Goal: Information Seeking & Learning: Learn about a topic

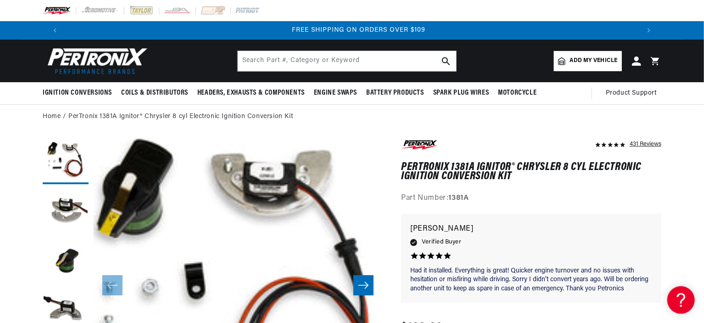
scroll to position [0, 1146]
click at [70, 212] on button "Load image 2 in gallery view" at bounding box center [66, 212] width 46 height 46
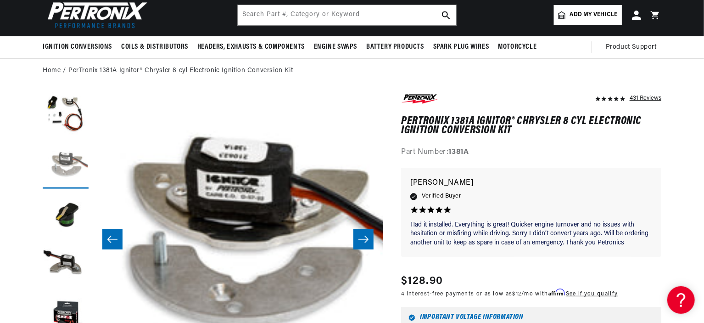
scroll to position [0, 0]
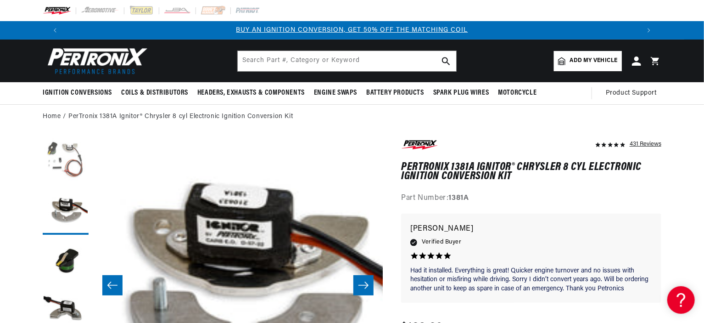
click at [70, 158] on button "Load image 1 in gallery view" at bounding box center [66, 161] width 46 height 46
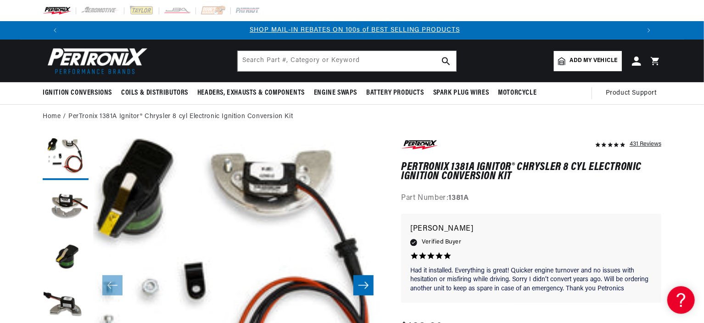
click at [369, 282] on icon "Slide right" at bounding box center [363, 284] width 11 height 9
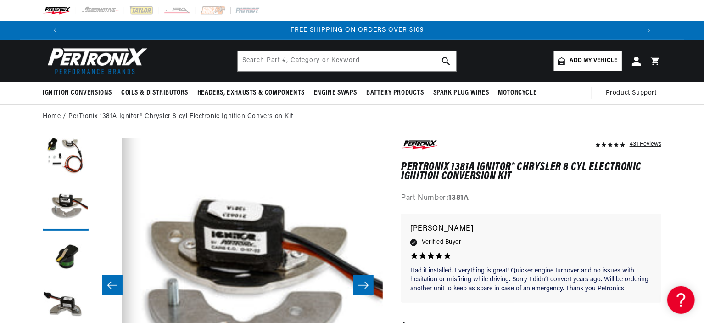
click at [371, 277] on button "Slide right" at bounding box center [363, 285] width 20 height 20
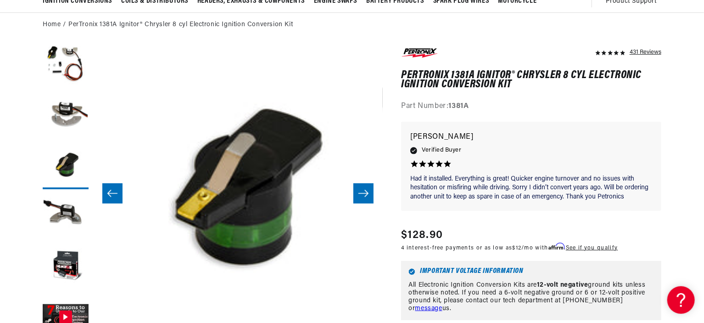
click at [365, 195] on icon "Slide right" at bounding box center [363, 193] width 11 height 9
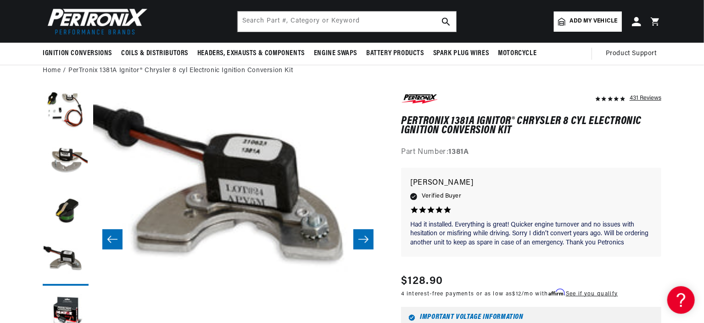
click at [367, 238] on icon "Slide right" at bounding box center [363, 239] width 11 height 9
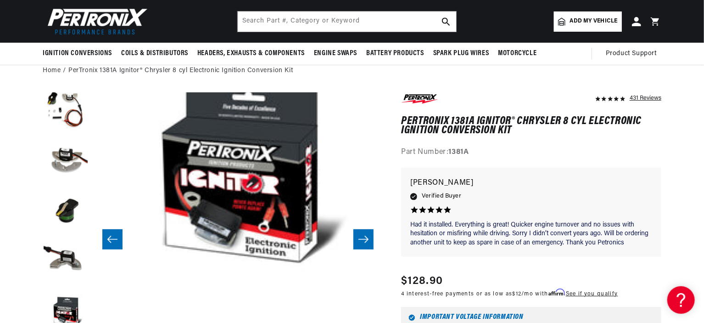
click at [363, 234] on button "Slide right" at bounding box center [363, 239] width 20 height 20
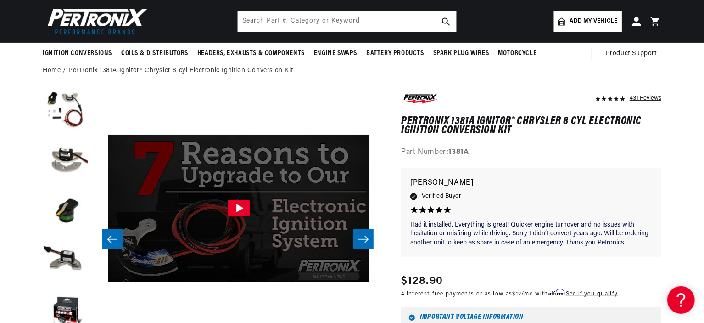
click at [238, 205] on icon "Gallery Viewer" at bounding box center [239, 208] width 7 height 8
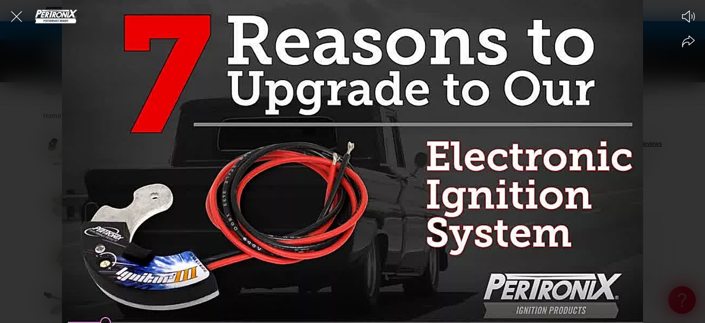
scroll to position [0, 1146]
click at [684, 40] on icon "Share video" at bounding box center [688, 41] width 12 height 12
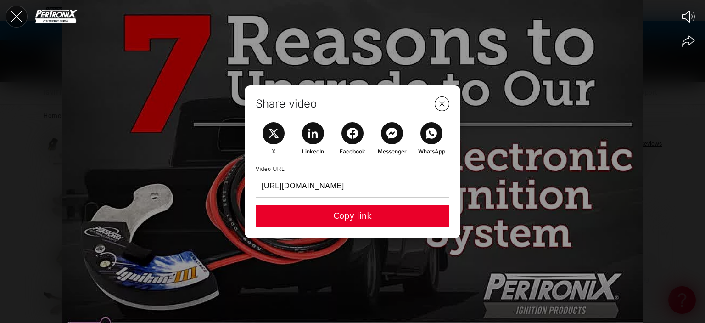
scroll to position [0, 573]
click at [15, 14] on icon "Close the video player" at bounding box center [16, 16] width 20 height 20
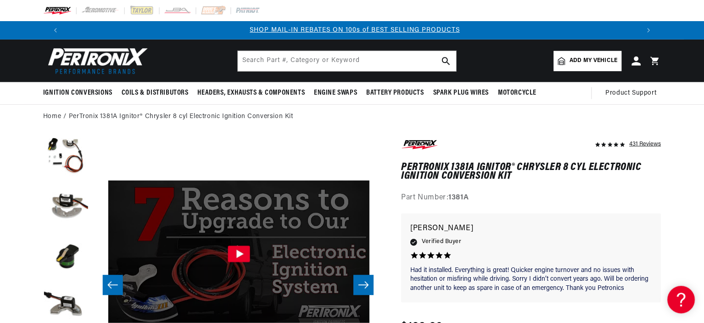
scroll to position [46, 0]
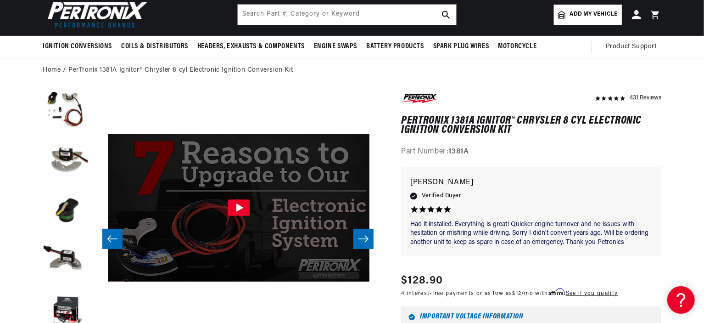
click at [363, 237] on icon "Slide right" at bounding box center [363, 238] width 11 height 9
click at [362, 236] on icon "Slide right" at bounding box center [363, 238] width 11 height 9
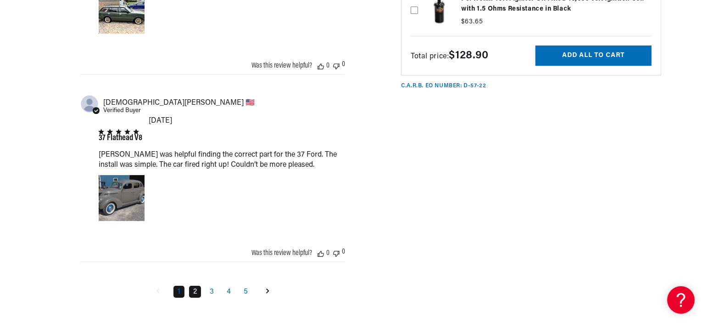
click at [196, 285] on link "2" at bounding box center [195, 291] width 12 height 12
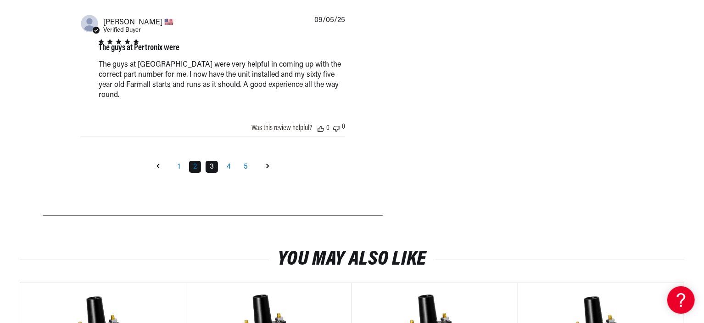
scroll to position [0, 573]
click at [210, 161] on link "3" at bounding box center [212, 167] width 12 height 12
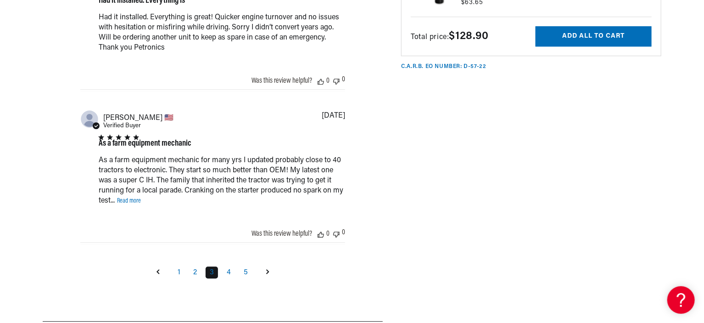
scroll to position [1247, 0]
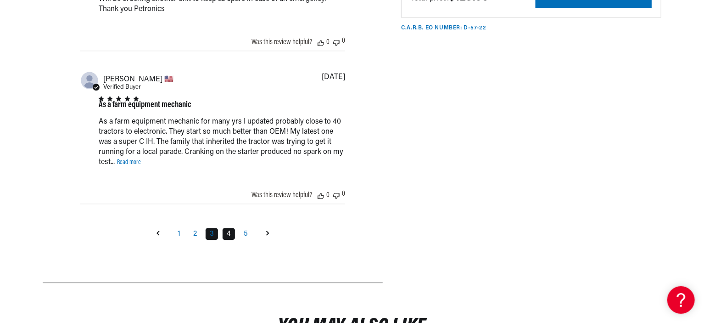
click at [227, 229] on link "4" at bounding box center [229, 234] width 12 height 12
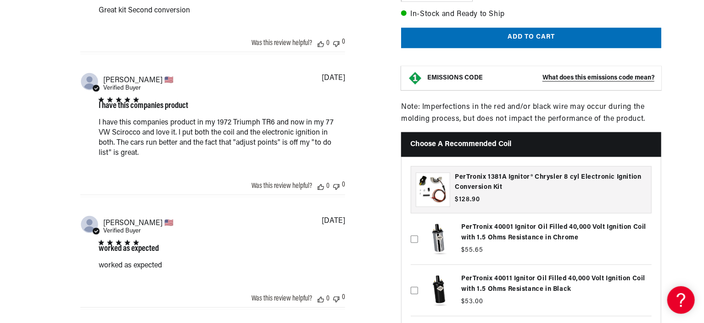
scroll to position [879, 0]
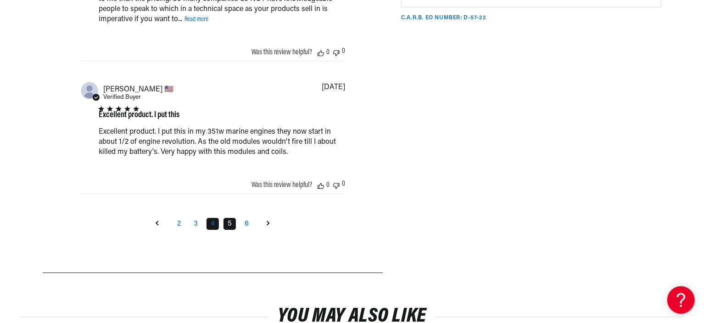
click at [226, 220] on link "5" at bounding box center [230, 224] width 12 height 12
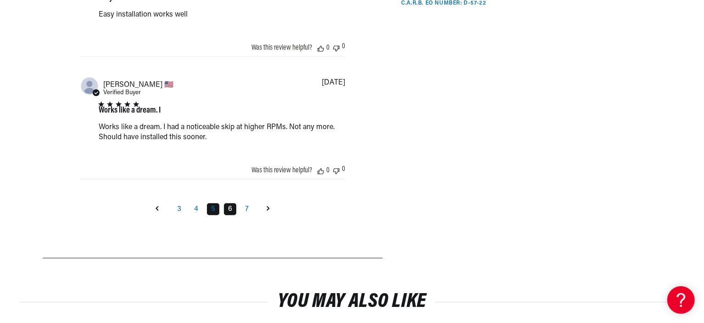
click at [228, 206] on link "6" at bounding box center [230, 209] width 12 height 12
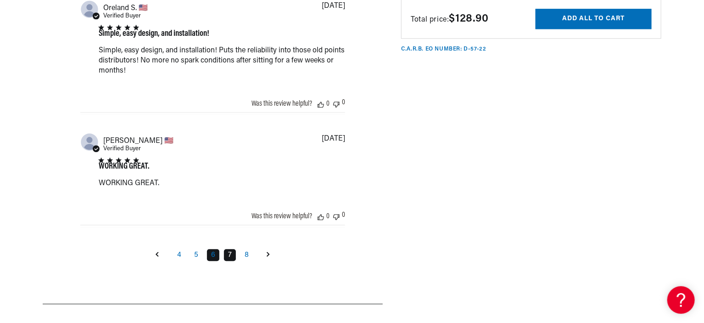
click at [231, 249] on link "7" at bounding box center [230, 255] width 12 height 12
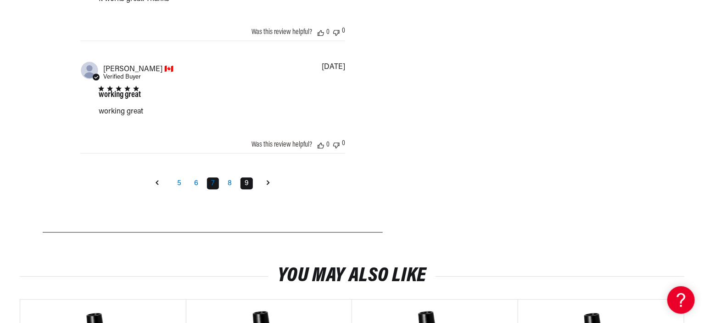
click at [226, 181] on link "8" at bounding box center [230, 183] width 12 height 12
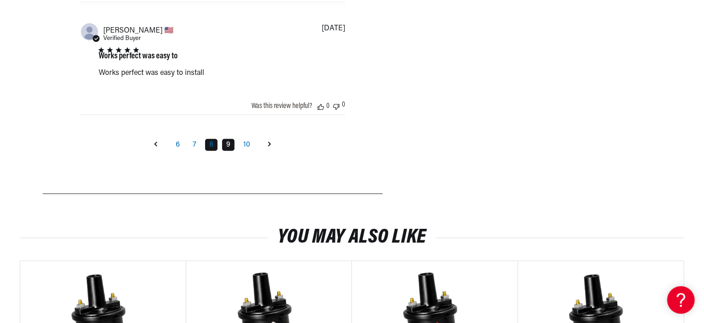
click at [229, 141] on link "9" at bounding box center [228, 145] width 12 height 12
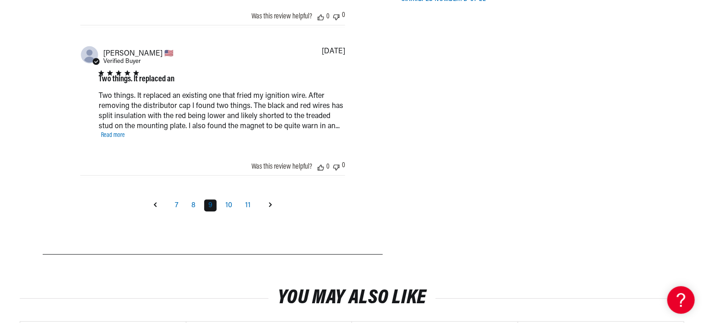
click at [232, 203] on link "10" at bounding box center [228, 205] width 15 height 12
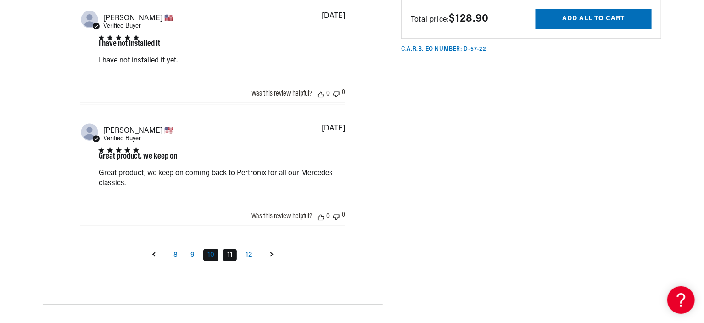
click at [233, 255] on link "11" at bounding box center [230, 255] width 14 height 12
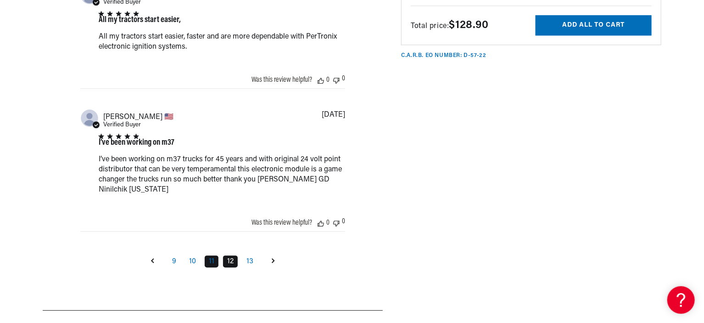
click at [233, 262] on link "12" at bounding box center [230, 261] width 15 height 12
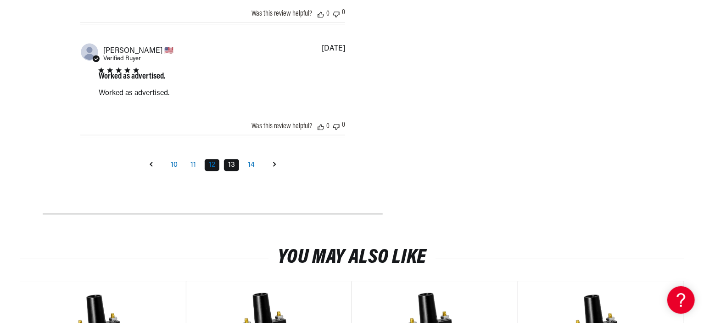
click at [235, 159] on link "13" at bounding box center [231, 165] width 15 height 12
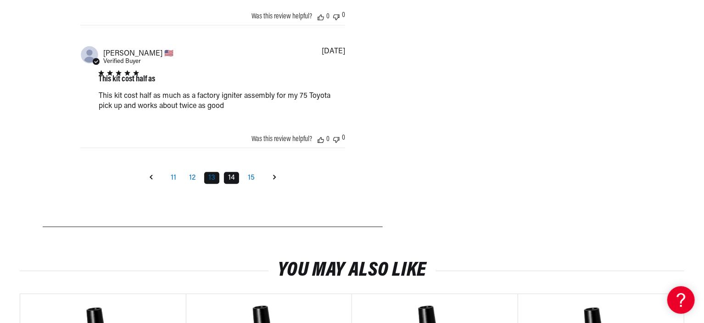
click at [231, 175] on link "14" at bounding box center [231, 178] width 15 height 12
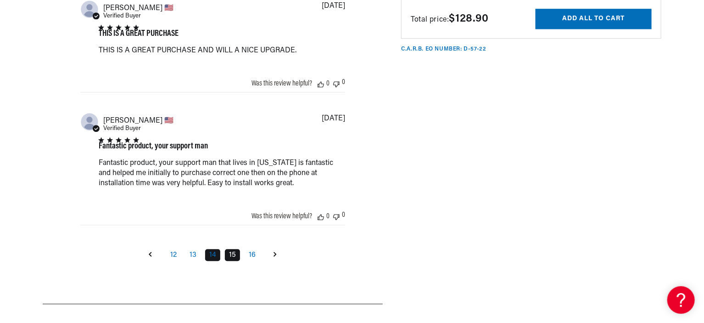
click at [231, 252] on link "15" at bounding box center [232, 255] width 15 height 12
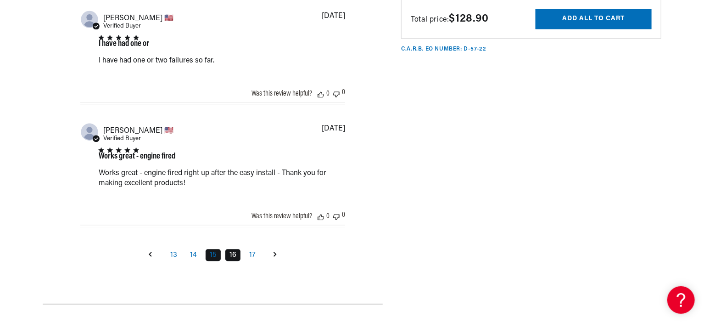
click at [235, 249] on link "16" at bounding box center [232, 255] width 15 height 12
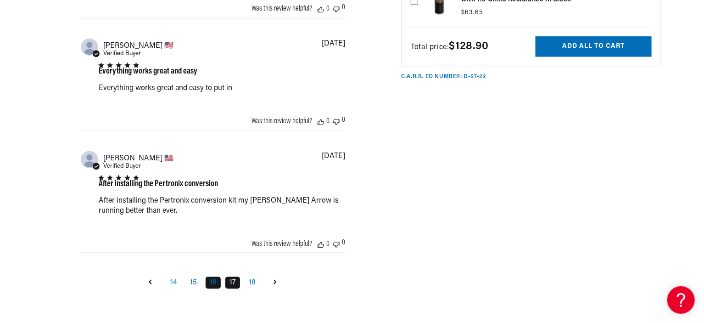
click at [233, 282] on link "17" at bounding box center [232, 282] width 15 height 12
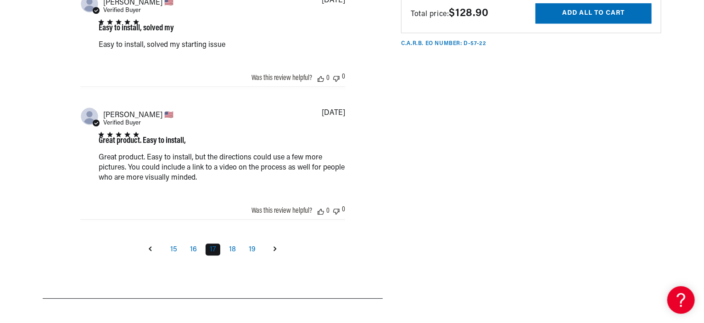
click at [234, 246] on link "18" at bounding box center [232, 249] width 15 height 12
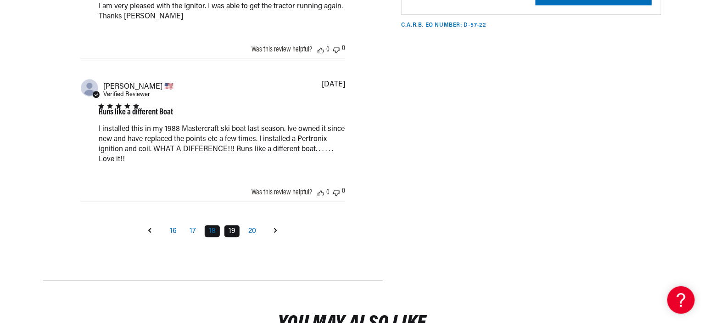
click at [236, 229] on link "19" at bounding box center [231, 231] width 15 height 12
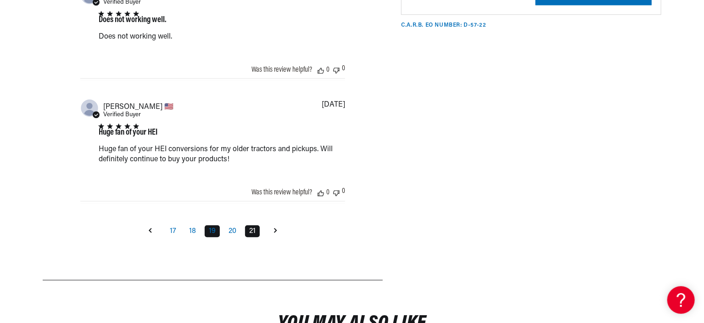
click at [233, 225] on link "20" at bounding box center [232, 231] width 16 height 12
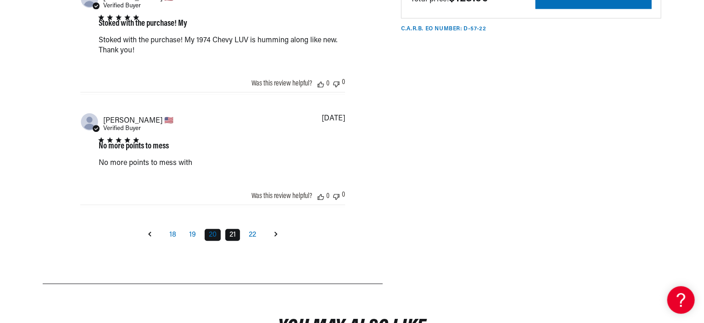
click at [230, 231] on link "21" at bounding box center [232, 235] width 15 height 12
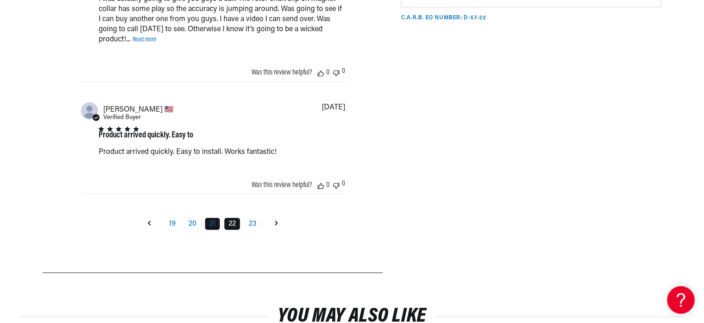
click at [235, 221] on link "22" at bounding box center [232, 224] width 16 height 12
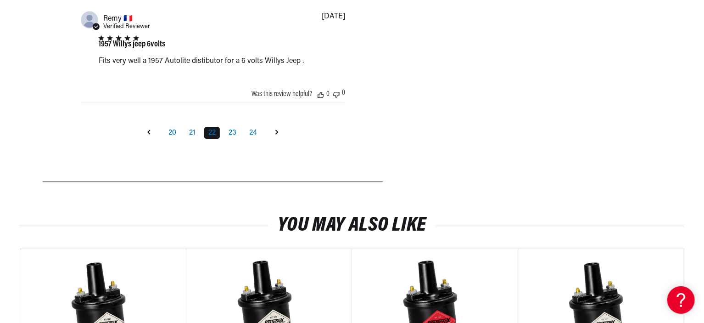
click at [276, 129] on icon "Goto next page" at bounding box center [276, 131] width 3 height 5
click at [276, 130] on icon "Goto next page" at bounding box center [276, 131] width 3 height 5
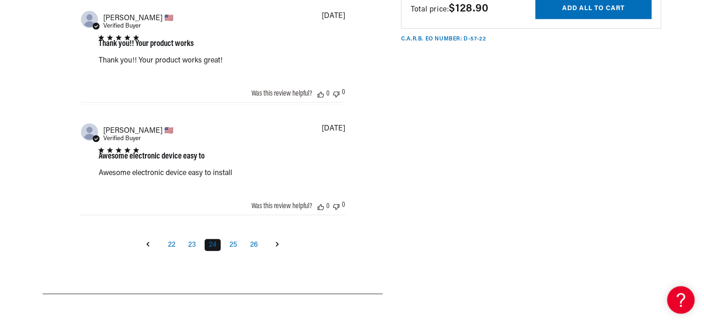
click at [275, 242] on link "Goto next page" at bounding box center [277, 244] width 17 height 15
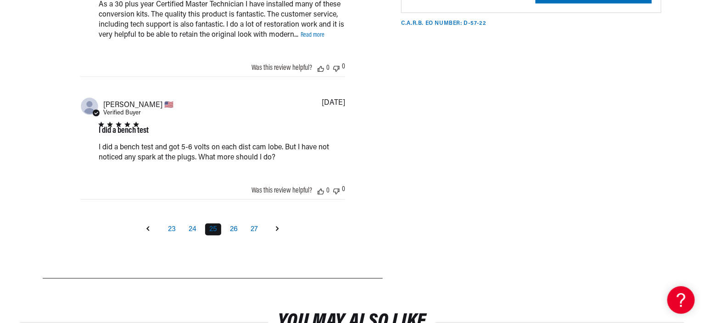
click at [276, 226] on icon "Goto next page" at bounding box center [277, 228] width 3 height 5
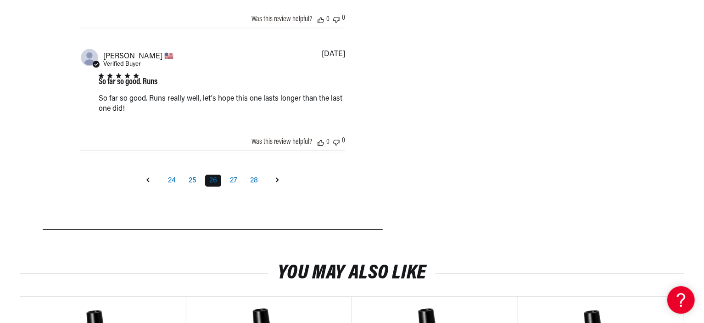
click at [278, 179] on icon "Goto next page" at bounding box center [277, 179] width 3 height 5
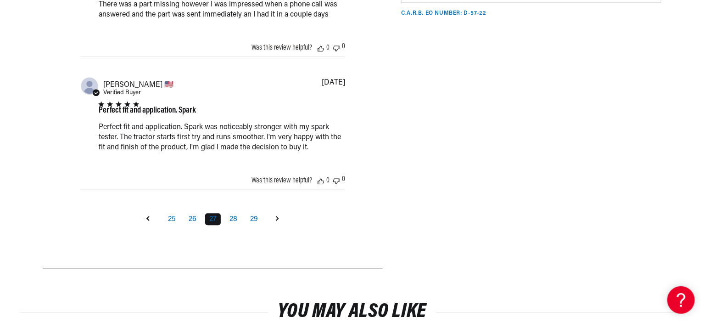
click at [279, 216] on icon "Goto next page" at bounding box center [277, 218] width 3 height 5
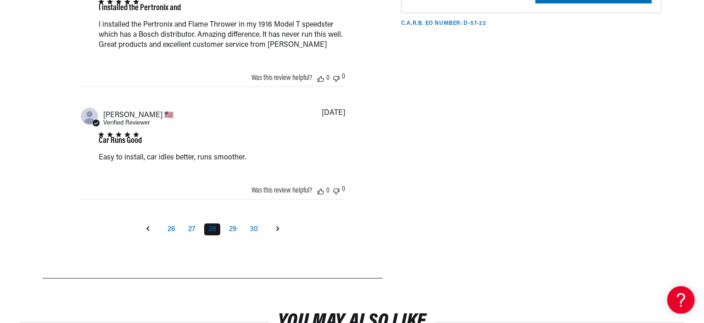
click at [279, 226] on icon "Goto next page" at bounding box center [277, 228] width 3 height 5
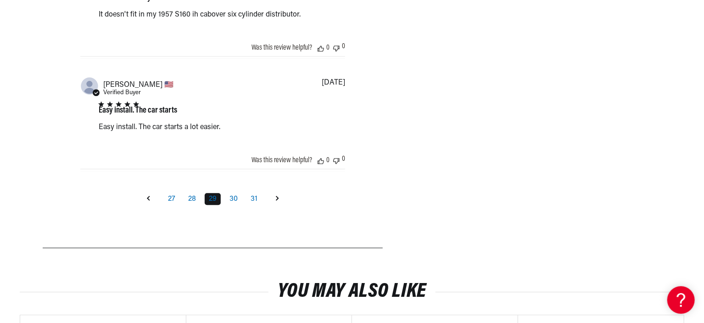
click at [277, 196] on icon "Goto next page" at bounding box center [277, 198] width 3 height 5
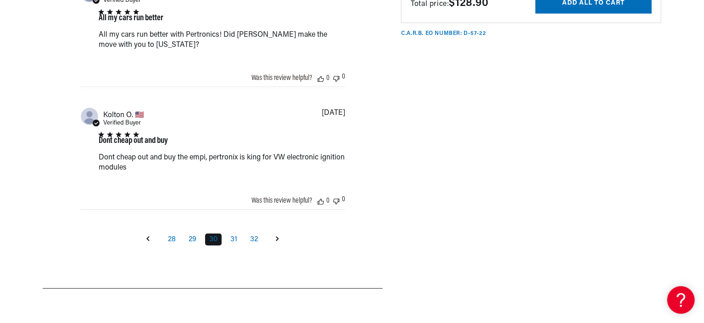
click at [279, 236] on icon "Goto next page" at bounding box center [277, 238] width 3 height 5
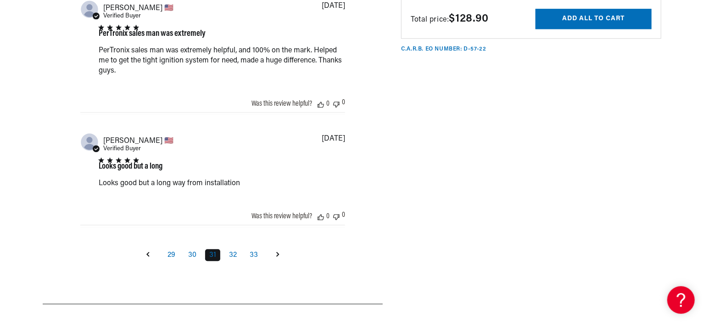
click at [277, 252] on icon "Goto next page" at bounding box center [277, 254] width 3 height 5
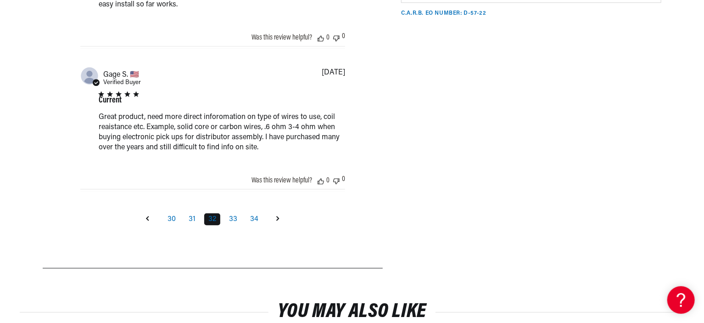
click at [277, 216] on icon "Goto next page" at bounding box center [277, 218] width 3 height 5
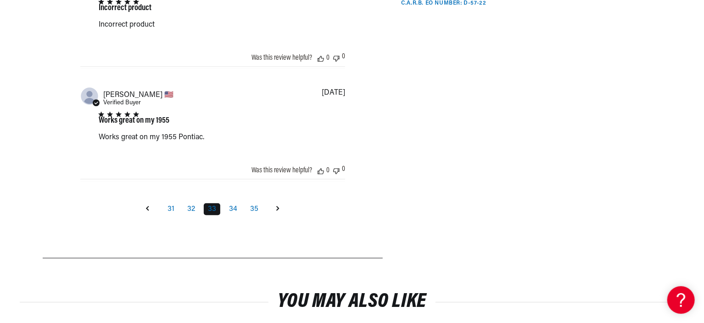
click at [278, 207] on icon "Goto next page" at bounding box center [277, 208] width 3 height 5
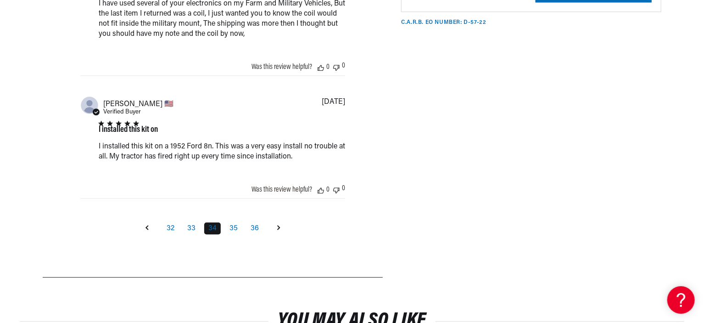
scroll to position [1247, 0]
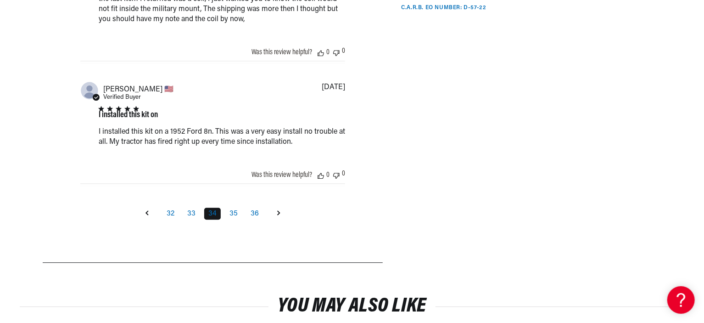
click at [279, 210] on icon "Goto next page" at bounding box center [278, 212] width 3 height 5
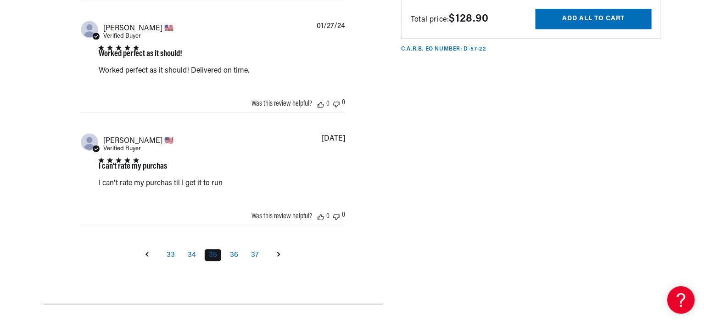
scroll to position [1201, 0]
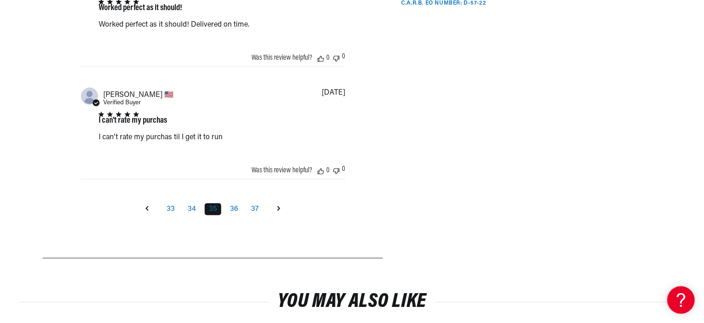
click at [277, 207] on icon "Goto next page" at bounding box center [278, 208] width 3 height 5
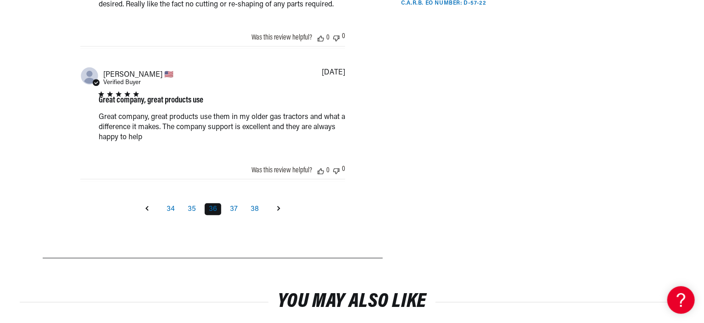
scroll to position [1247, 0]
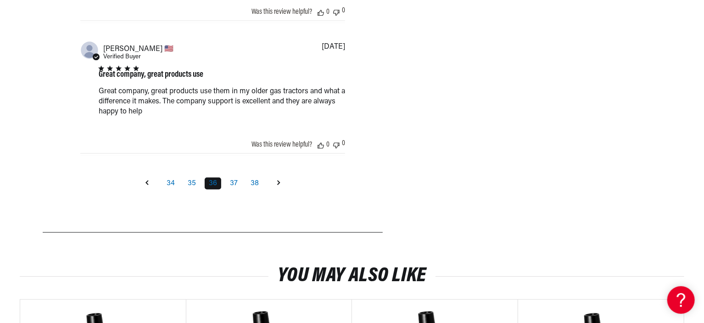
click at [279, 181] on icon "Goto next page" at bounding box center [278, 182] width 3 height 5
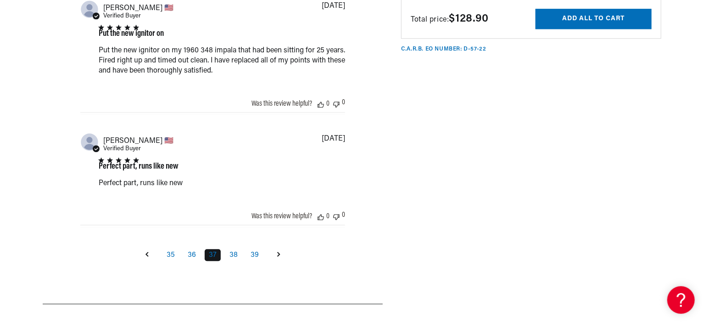
click at [277, 252] on icon "Goto next page" at bounding box center [278, 254] width 3 height 5
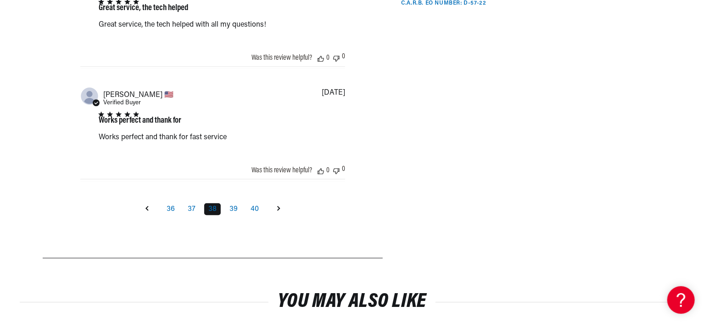
click at [279, 206] on icon "Goto next page" at bounding box center [278, 208] width 3 height 5
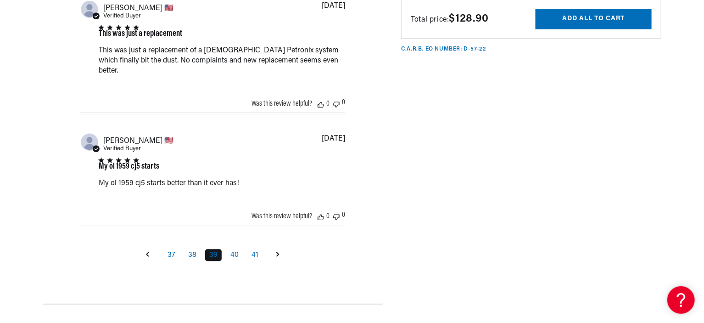
click at [275, 247] on link "Goto next page" at bounding box center [277, 254] width 17 height 15
